Goal: Transaction & Acquisition: Obtain resource

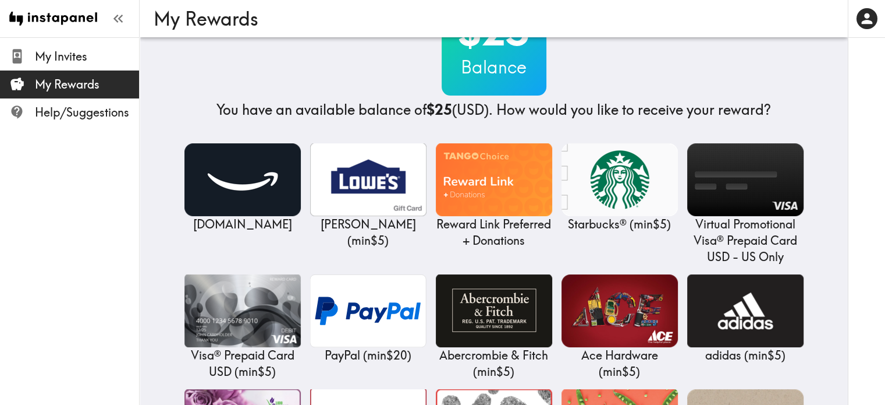
scroll to position [116, 0]
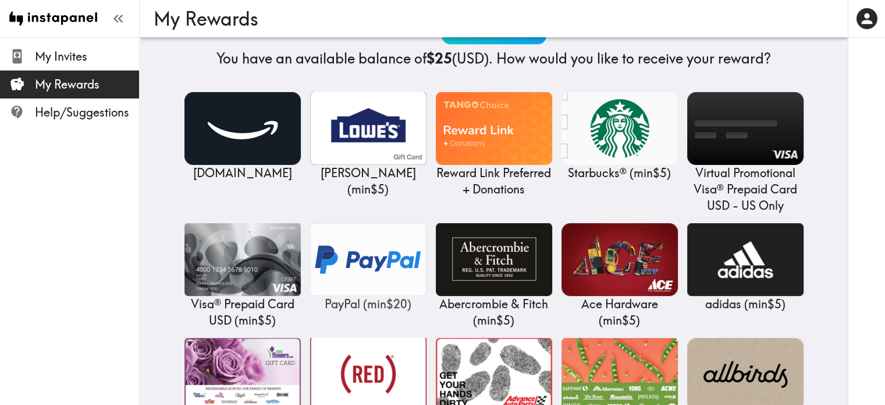
click at [381, 264] on img at bounding box center [368, 259] width 116 height 73
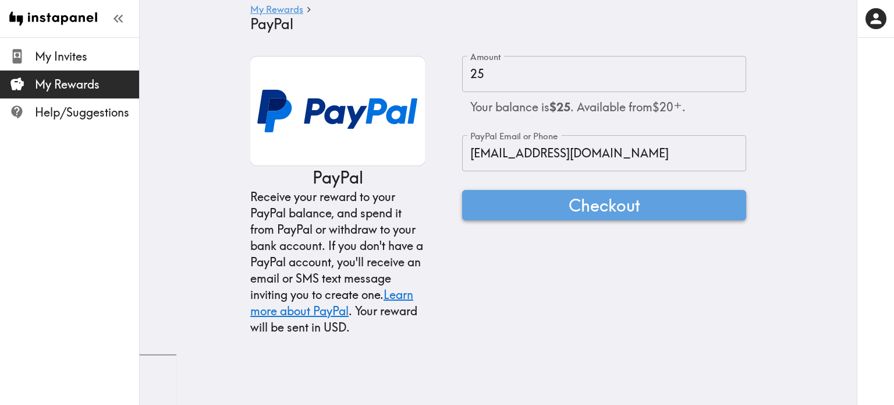
click at [606, 198] on span "Checkout" at bounding box center [605, 204] width 72 height 23
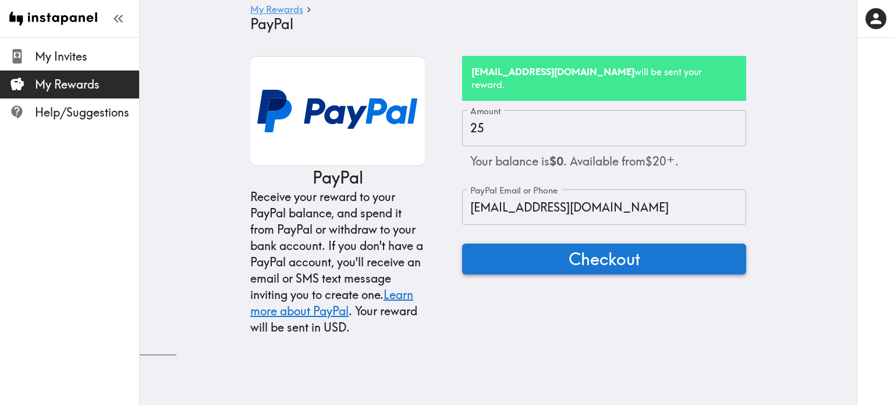
click at [587, 247] on span "Checkout" at bounding box center [605, 258] width 72 height 23
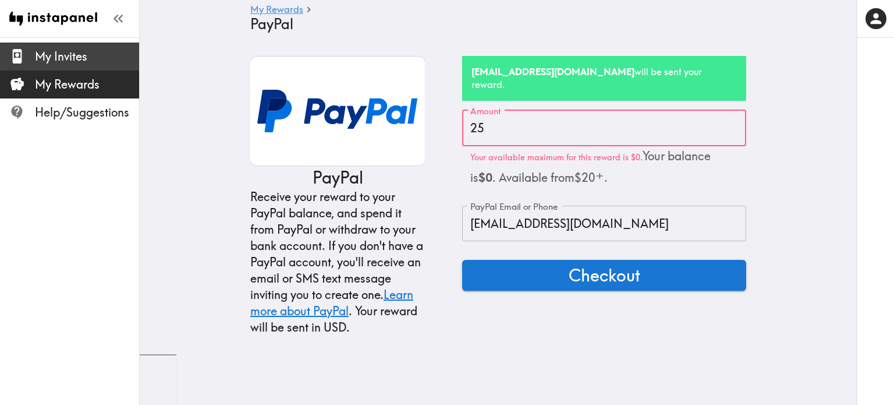
click at [84, 63] on span "My Invites" at bounding box center [87, 56] width 104 height 16
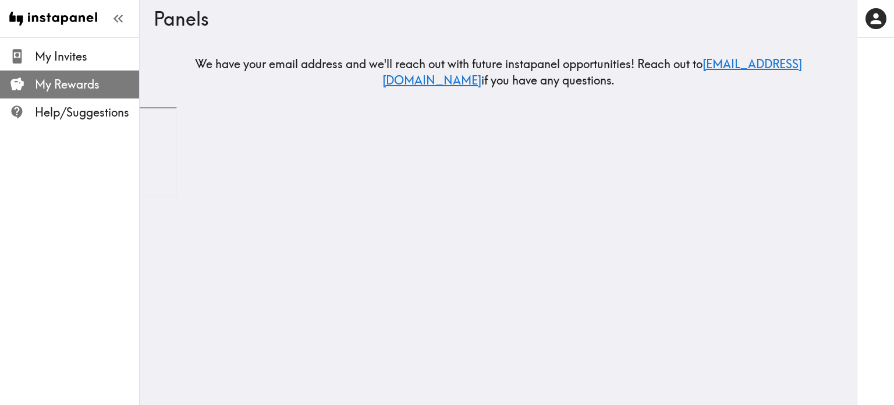
click at [83, 78] on span "My Rewards" at bounding box center [87, 84] width 104 height 16
